Goal: Transaction & Acquisition: Purchase product/service

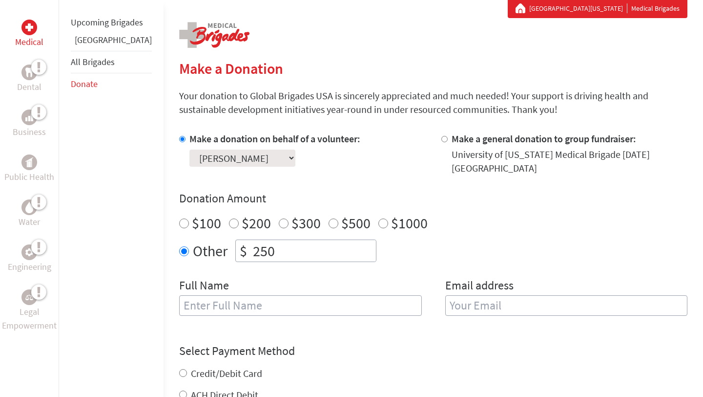
scroll to position [158, 0]
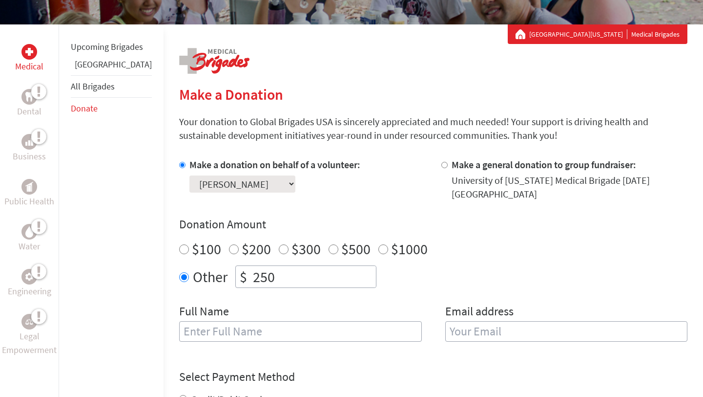
click at [253, 277] on input "250" at bounding box center [313, 276] width 125 height 21
type input "237"
click at [223, 335] on input "text" at bounding box center [300, 331] width 243 height 21
type input "Michele Pekel"
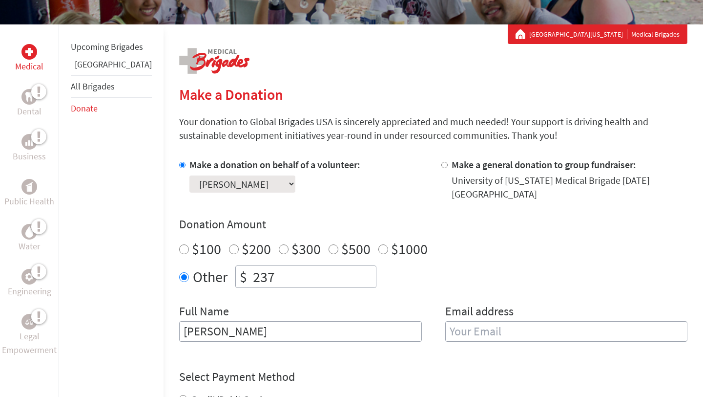
click at [497, 335] on input "email" at bounding box center [566, 331] width 243 height 21
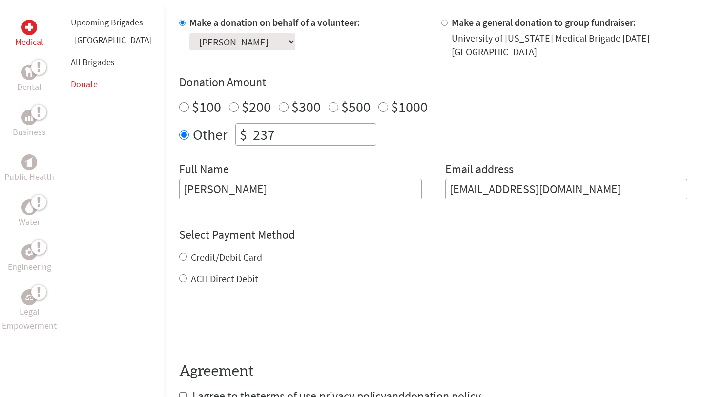
scroll to position [311, 0]
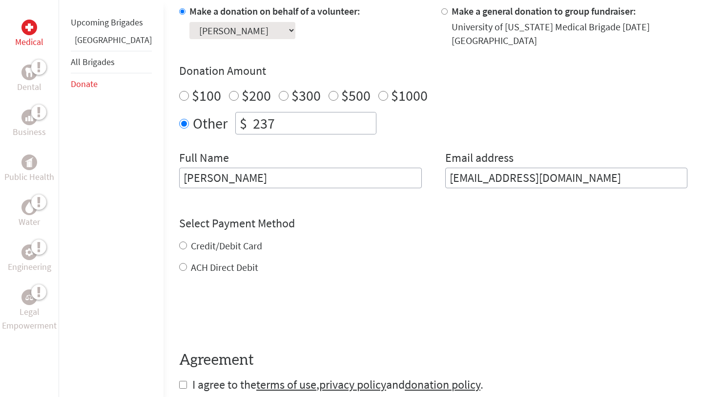
type input "nmpekel@comcast.net"
click at [210, 249] on div "Credit/Debit Card ACH Direct Debit" at bounding box center [433, 256] width 508 height 35
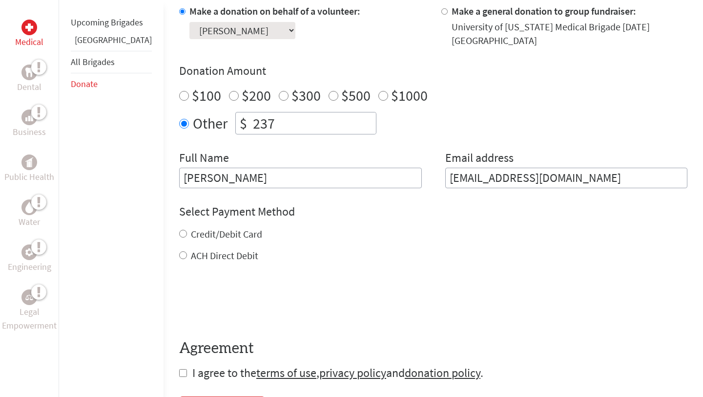
click at [191, 234] on label "Credit/Debit Card" at bounding box center [226, 234] width 71 height 12
click at [183, 234] on input "Credit/Debit Card" at bounding box center [183, 234] width 8 height 8
radio input "true"
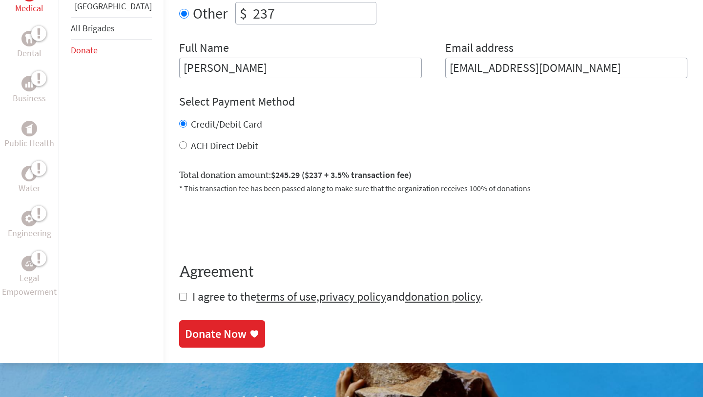
scroll to position [426, 0]
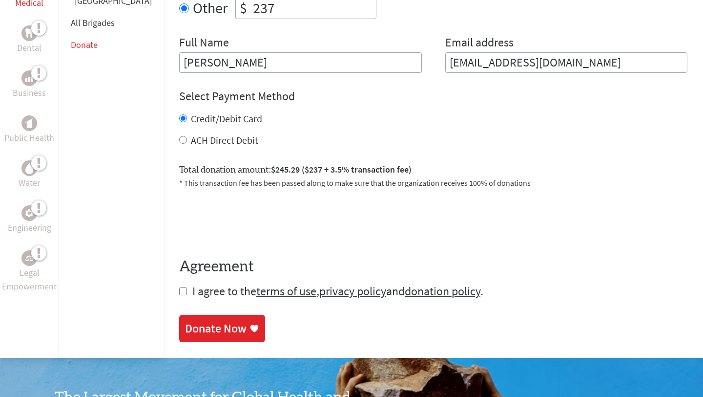
click at [179, 296] on form "Make a donation on behalf of a volunteer: Select a volunteer... [PERSON_NAME] […" at bounding box center [433, 94] width 508 height 410
click at [179, 289] on input "checkbox" at bounding box center [183, 291] width 8 height 8
checkbox input "true"
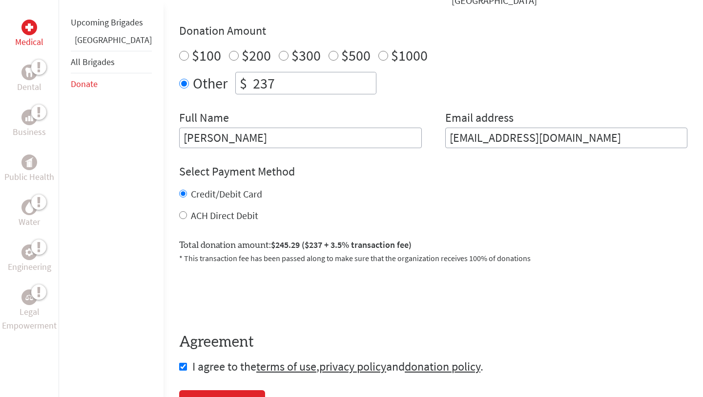
scroll to position [375, 0]
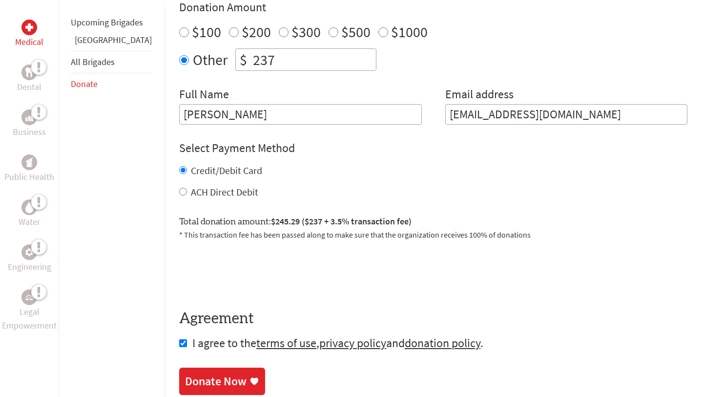
click at [197, 369] on link "Donate Now" at bounding box center [222, 380] width 86 height 27
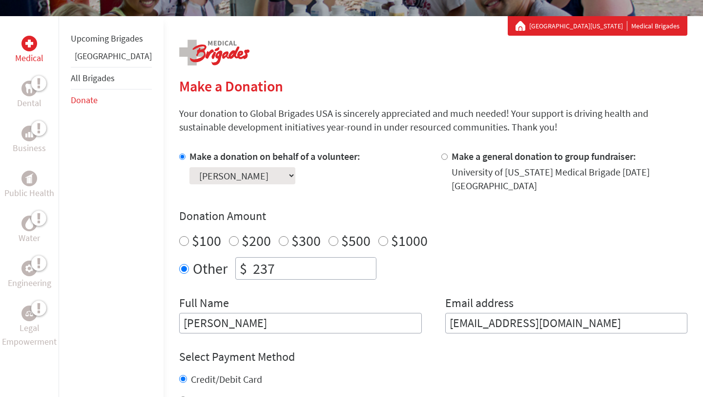
scroll to position [168, 0]
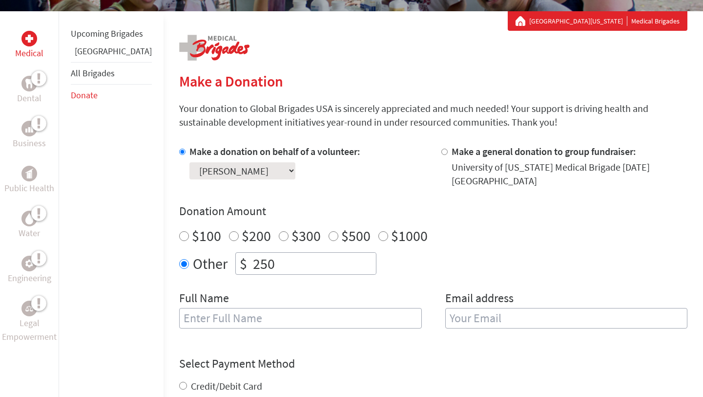
scroll to position [186, 0]
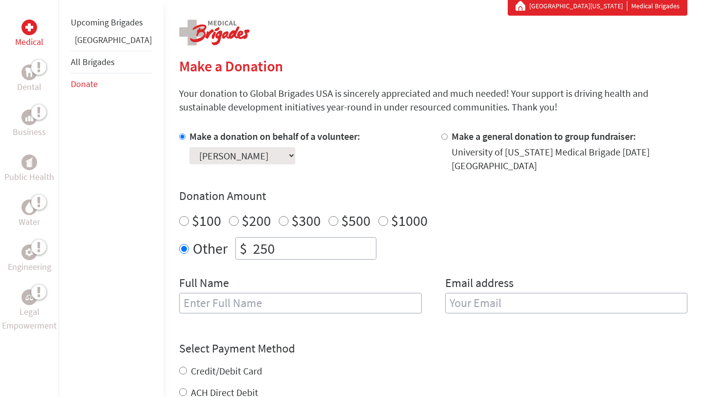
click at [278, 246] on input "250" at bounding box center [313, 247] width 125 height 21
click at [402, 80] on section "Make a Donation Your donation to Global Brigades USA is sincerely appreciated a…" at bounding box center [433, 308] width 508 height 503
drag, startPoint x: 246, startPoint y: 252, endPoint x: 221, endPoint y: 249, distance: 25.6
click at [235, 249] on div "$ 250" at bounding box center [305, 248] width 141 height 22
click at [295, 187] on div "Make a donation on behalf of a volunteer: Select a volunteer... [PERSON_NAME] […" at bounding box center [433, 226] width 508 height 195
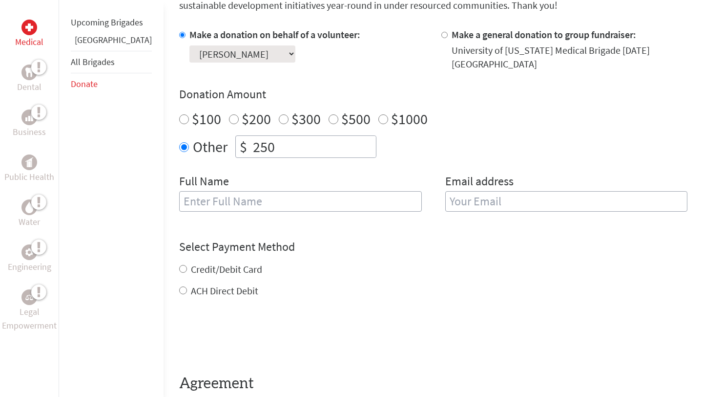
scroll to position [290, 0]
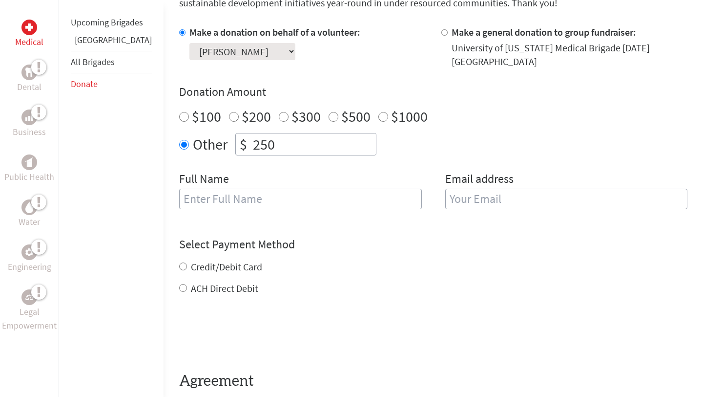
click at [297, 194] on input "text" at bounding box center [300, 199] width 243 height 21
click at [342, 264] on div "Credit/Debit Card" at bounding box center [433, 267] width 508 height 14
click at [252, 143] on input "250" at bounding box center [313, 143] width 125 height 21
type input "2"
type input "3"
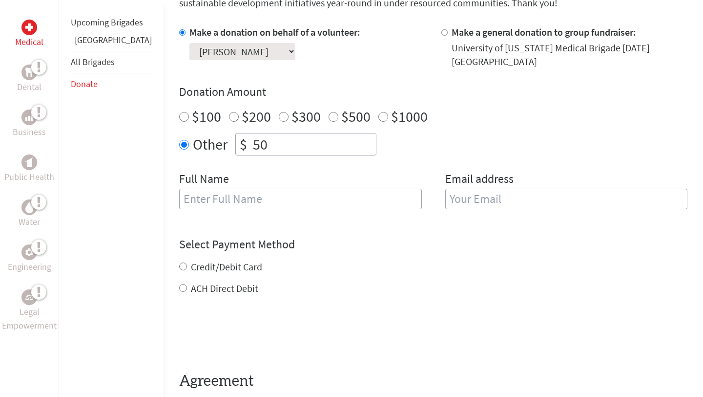
type input "50"
click at [235, 201] on input "text" at bounding box center [300, 199] width 243 height 21
type input "[PERSON_NAME]"
type input "[EMAIL_ADDRESS][DOMAIN_NAME]"
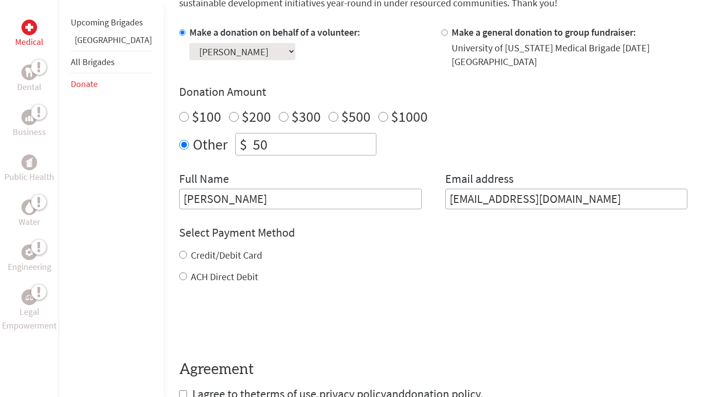
click at [191, 257] on label "Credit/Debit Card" at bounding box center [226, 255] width 71 height 12
click at [180, 257] on input "Credit/Debit Card" at bounding box center [183, 255] width 8 height 8
radio input "true"
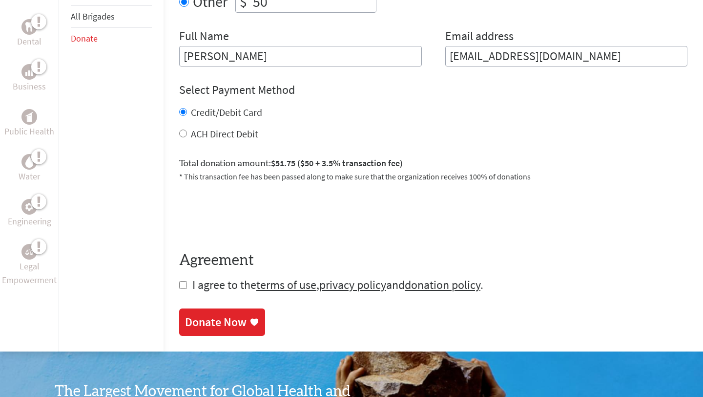
scroll to position [444, 0]
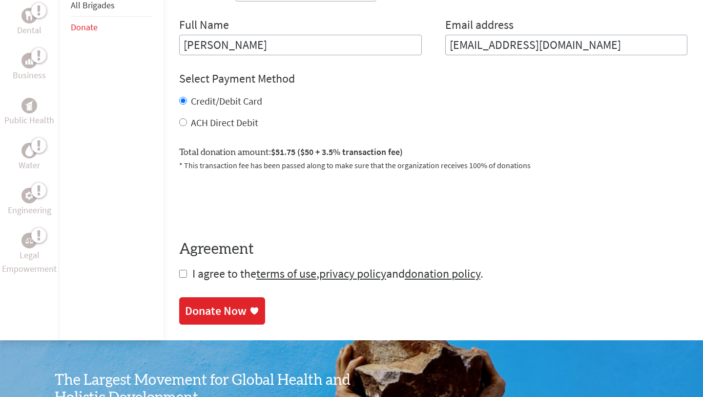
click at [179, 279] on form "Make a donation on behalf of a volunteer: Select a volunteer... [PERSON_NAME] […" at bounding box center [433, 77] width 508 height 410
click at [179, 276] on input "checkbox" at bounding box center [183, 274] width 8 height 8
checkbox input "true"
click at [190, 307] on div "Donate Now" at bounding box center [216, 312] width 62 height 16
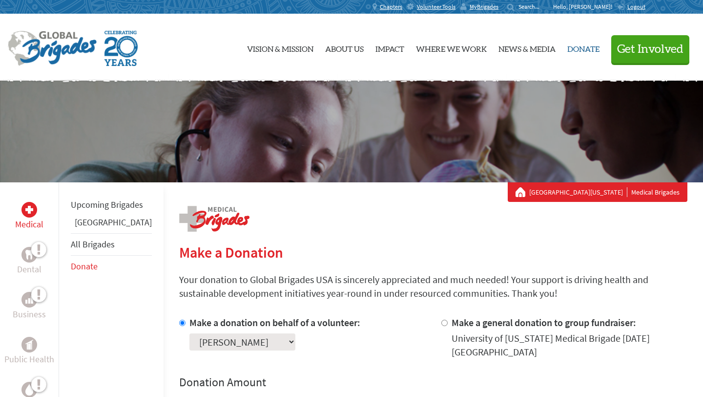
click at [583, 50] on link "Donate" at bounding box center [584, 47] width 32 height 51
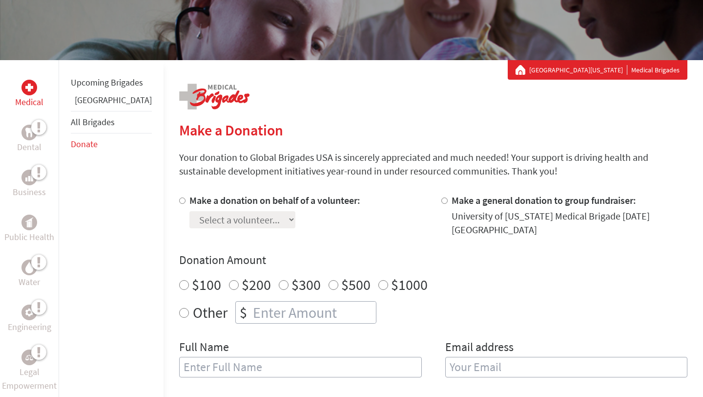
scroll to position [123, 0]
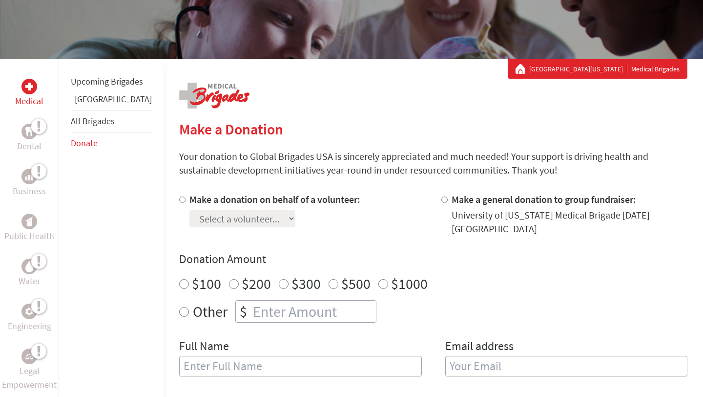
click at [217, 196] on label "Make a donation on behalf of a volunteer:" at bounding box center [274, 199] width 171 height 12
click at [186, 196] on input "Make a donation on behalf of a volunteer:" at bounding box center [182, 199] width 6 height 6
radio input "true"
click at [255, 215] on select "Select a volunteer... [PERSON_NAME] [PERSON_NAME] [PERSON_NAME] [PERSON_NAME] […" at bounding box center [242, 218] width 106 height 17
select select "672CE427-9D5D-11F0-9E6E-42010A400005"
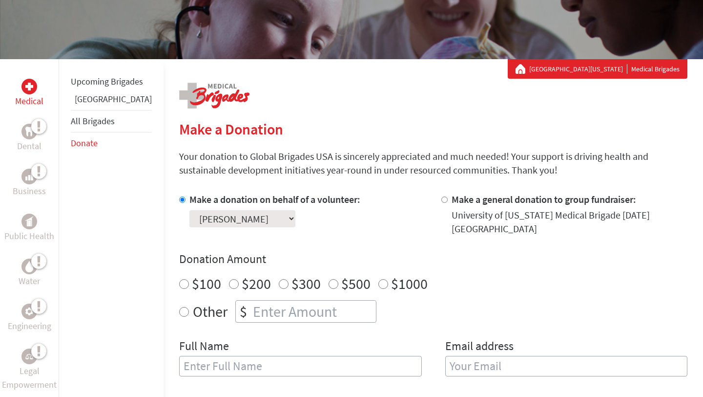
click at [189, 210] on select "Select a volunteer... [PERSON_NAME] [PERSON_NAME] [PERSON_NAME] [PERSON_NAME] […" at bounding box center [242, 218] width 106 height 17
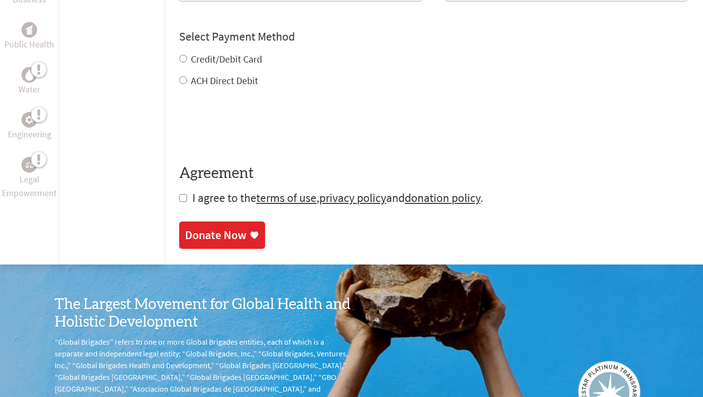
scroll to position [0, 0]
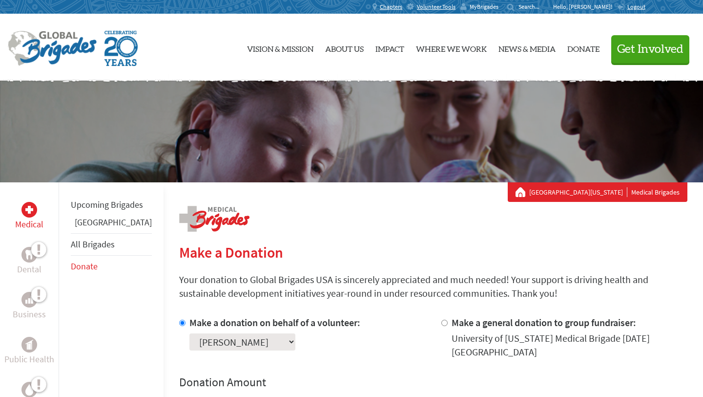
click at [497, 4] on span "MyBrigades" at bounding box center [484, 7] width 29 height 8
